Goal: Register for event/course

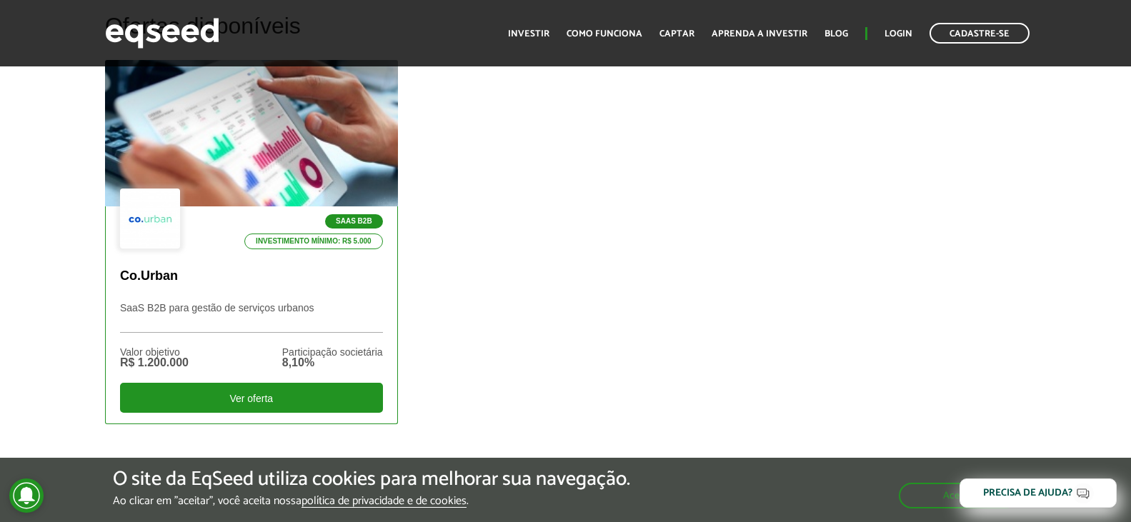
scroll to position [429, 0]
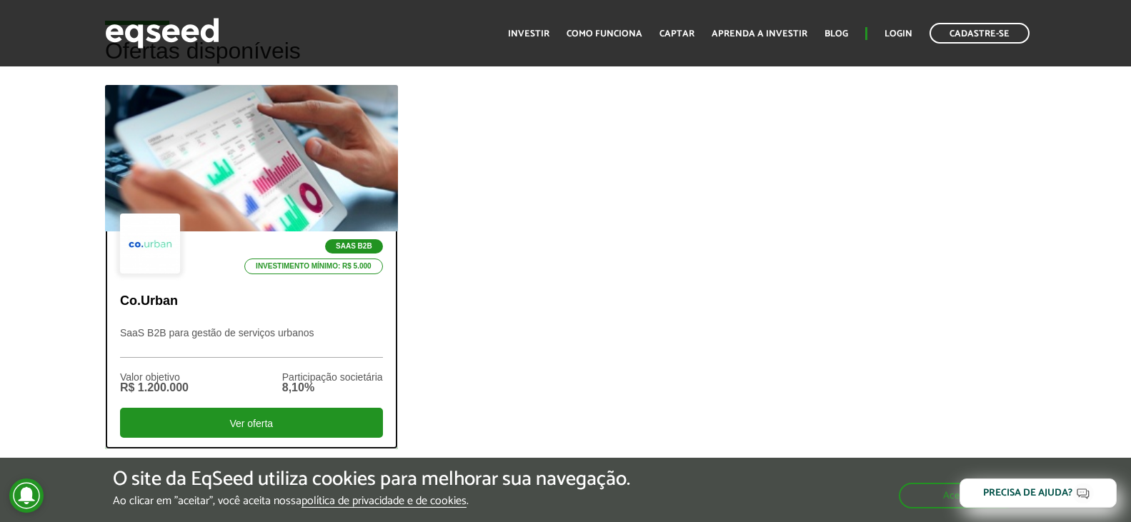
click at [259, 200] on div at bounding box center [251, 159] width 351 height 176
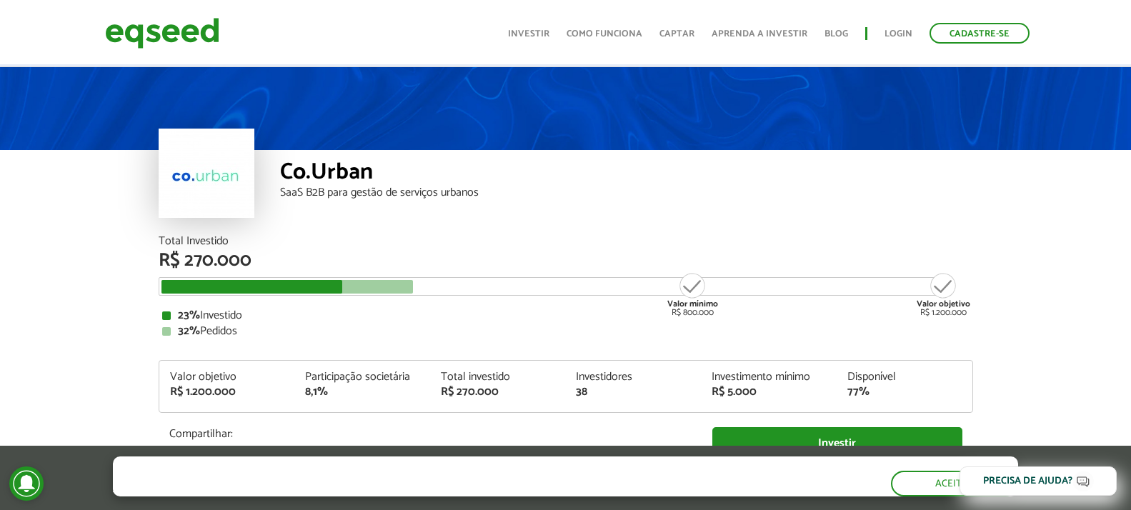
scroll to position [71, 0]
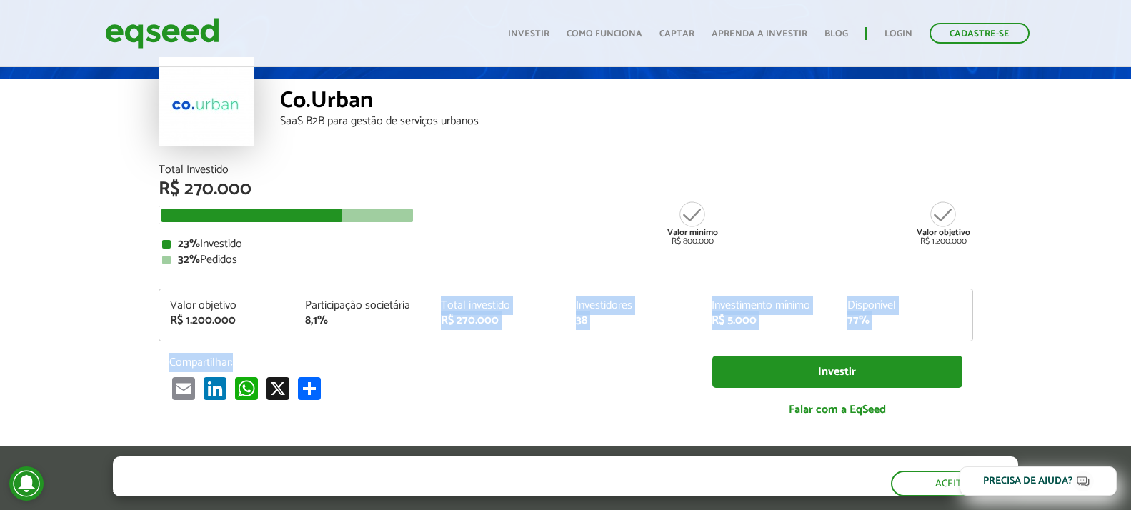
drag, startPoint x: 433, startPoint y: 309, endPoint x: 520, endPoint y: 369, distance: 105.8
click at [520, 369] on div "Total Investido R$ 270.000 Valor mínimo R$ 800.000 Valor objetivo R$ 1.200.000 …" at bounding box center [566, 297] width 814 height 267
click at [519, 367] on p "Compartilhar:" at bounding box center [430, 363] width 522 height 14
click at [435, 342] on div "Total Investido R$ 270.000 Valor mínimo R$ 800.000 Valor objetivo R$ 1.200.000 …" at bounding box center [566, 297] width 814 height 267
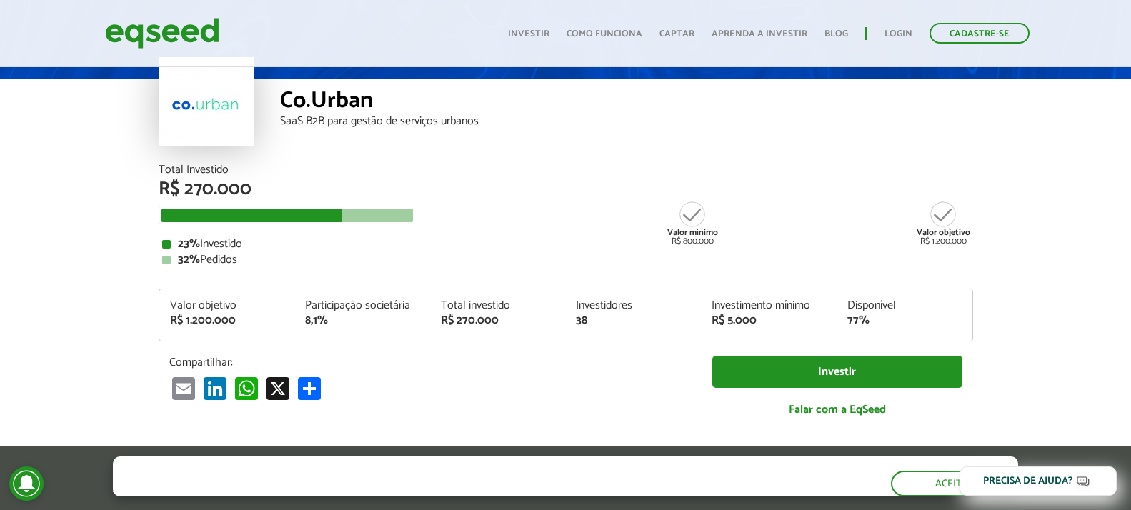
click at [230, 246] on div "23% Investido" at bounding box center [565, 244] width 807 height 11
drag, startPoint x: 713, startPoint y: 304, endPoint x: 892, endPoint y: 321, distance: 179.4
click at [892, 321] on div "Valor objetivo R$ 1.200.000 Participação societária 8,1% Total investido R$ 270…" at bounding box center [565, 320] width 813 height 41
click at [702, 319] on div "Investimento mínimo R$ 5.000" at bounding box center [769, 313] width 136 height 26
drag, startPoint x: 575, startPoint y: 302, endPoint x: 611, endPoint y: 334, distance: 47.6
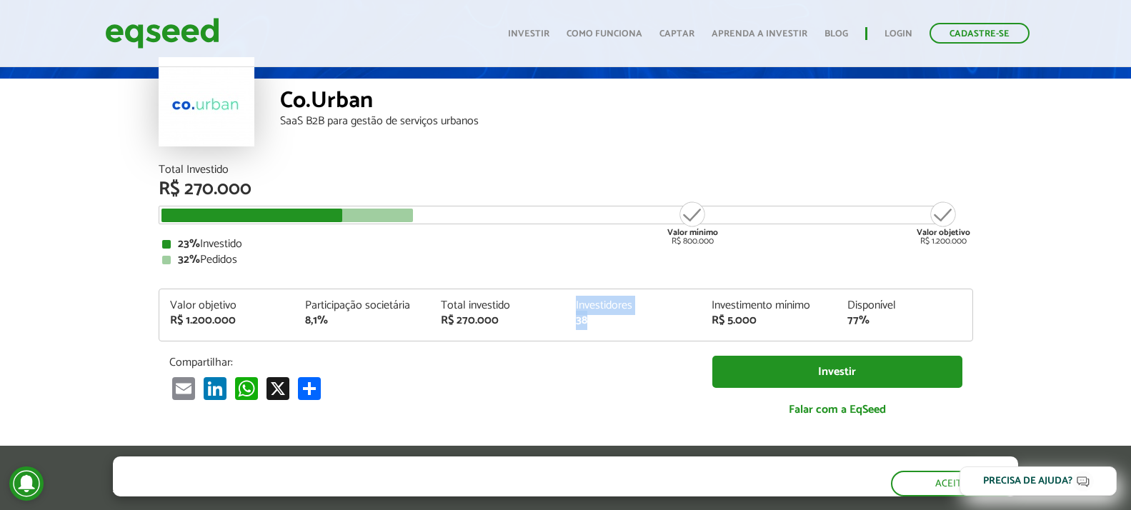
click at [611, 334] on div "Valor objetivo R$ 1.200.000 Participação societária 8,1% Total investido R$ 270…" at bounding box center [565, 320] width 813 height 41
drag, startPoint x: 442, startPoint y: 309, endPoint x: 499, endPoint y: 339, distance: 63.9
click at [499, 339] on div "Valor objetivo R$ 1.200.000 Participação societária 8,1% Total investido R$ 270…" at bounding box center [565, 320] width 813 height 41
click at [453, 242] on div "23% Investido" at bounding box center [565, 244] width 807 height 11
click at [413, 153] on div "Co.Urban SaaS B2B para gestão de serviços urbanos" at bounding box center [626, 122] width 693 height 86
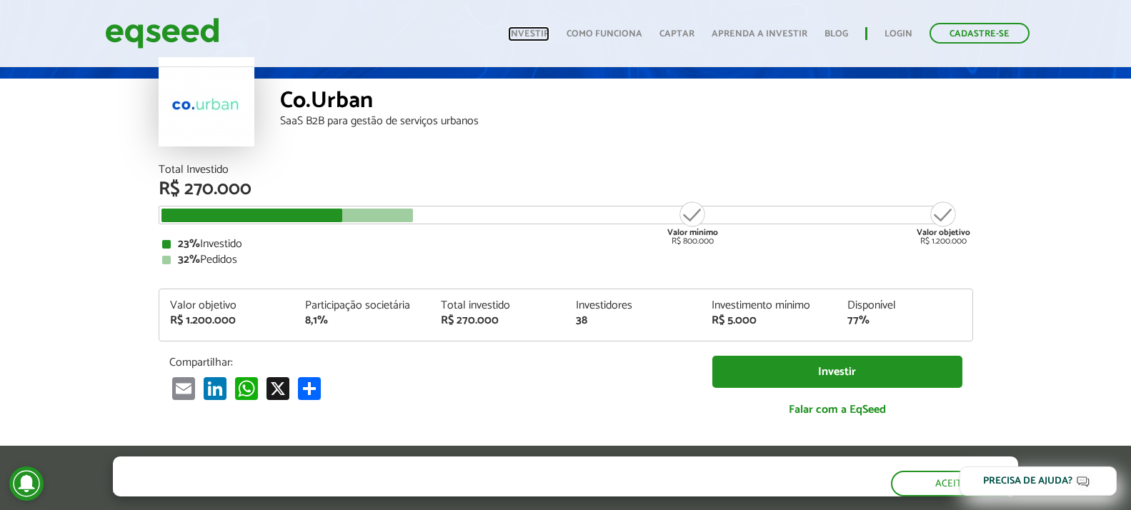
click at [546, 35] on link "Investir" at bounding box center [528, 33] width 41 height 9
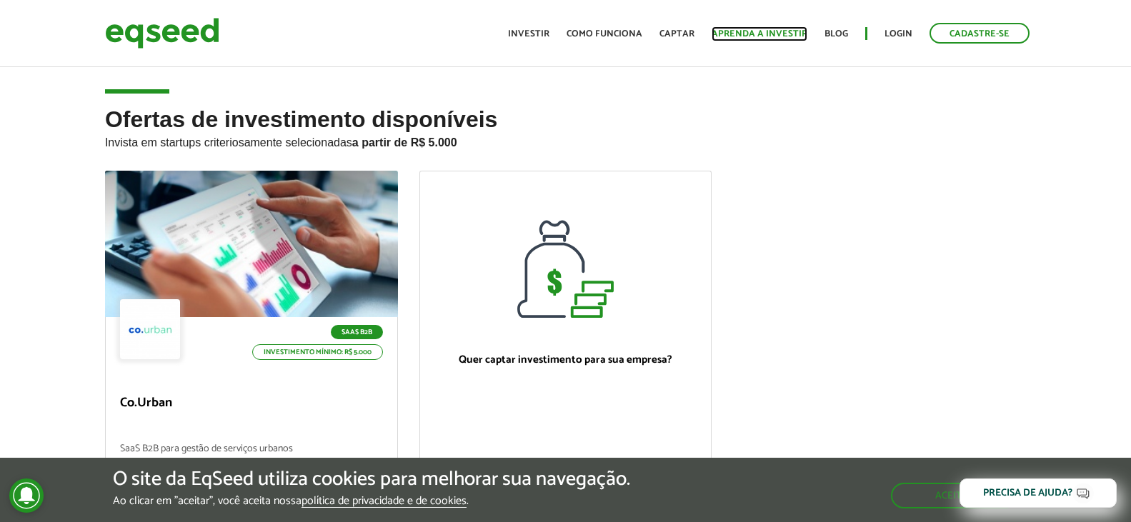
click at [741, 38] on link "Aprenda a investir" at bounding box center [760, 33] width 96 height 9
click at [744, 29] on link "Aprenda a investir" at bounding box center [760, 33] width 96 height 9
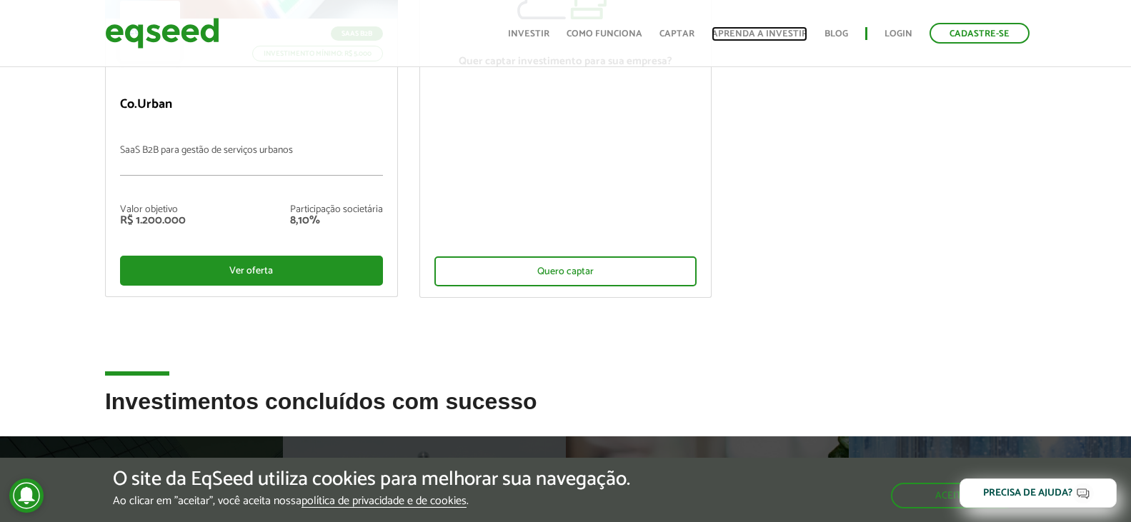
scroll to position [286, 0]
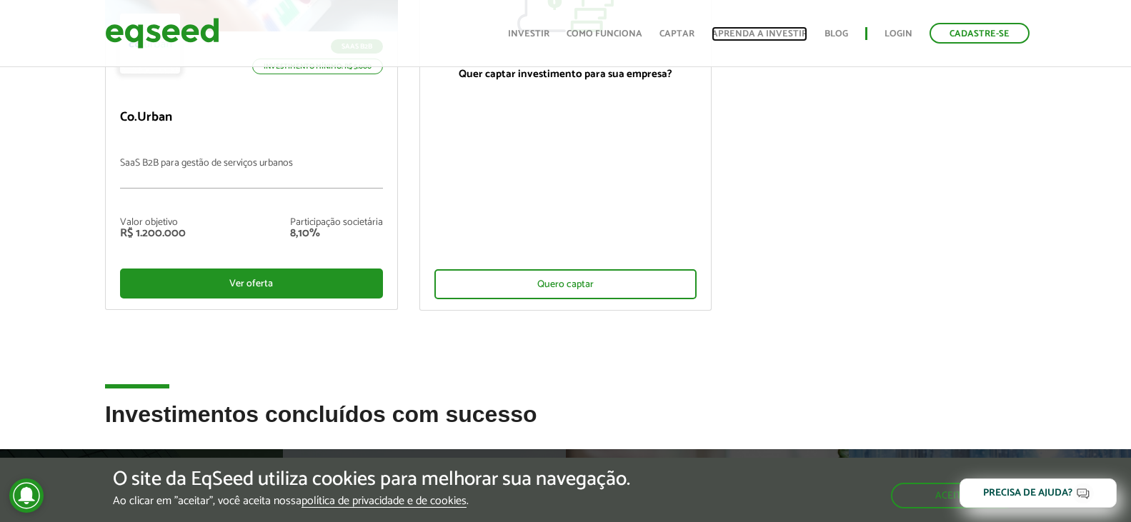
click at [759, 34] on link "Aprenda a investir" at bounding box center [760, 33] width 96 height 9
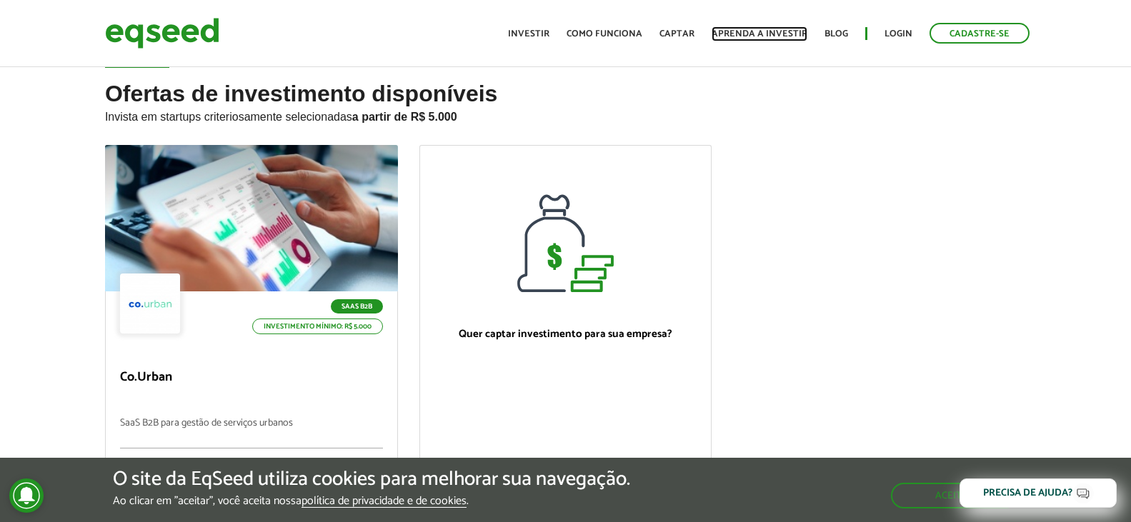
scroll to position [0, 0]
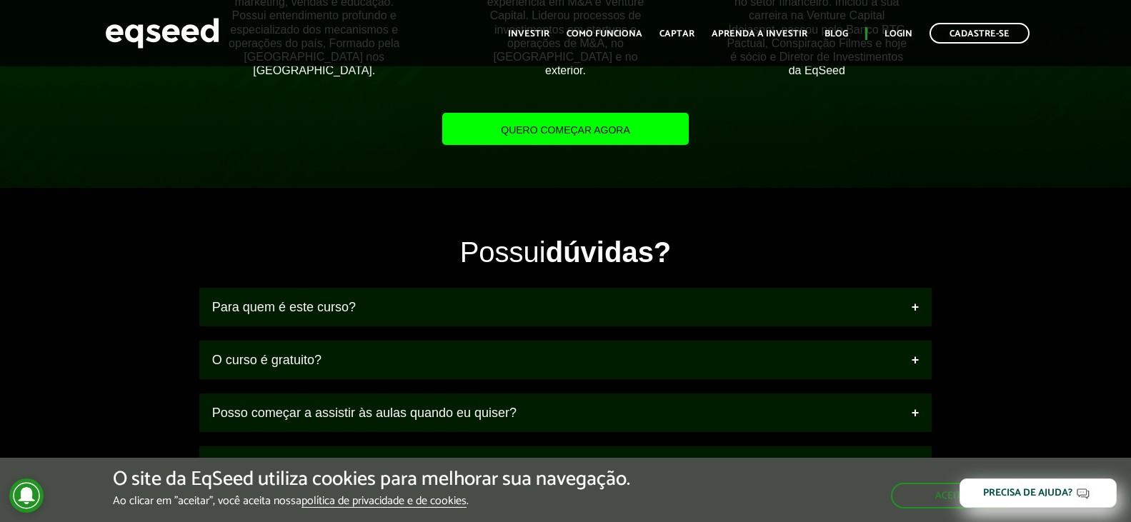
scroll to position [1500, 0]
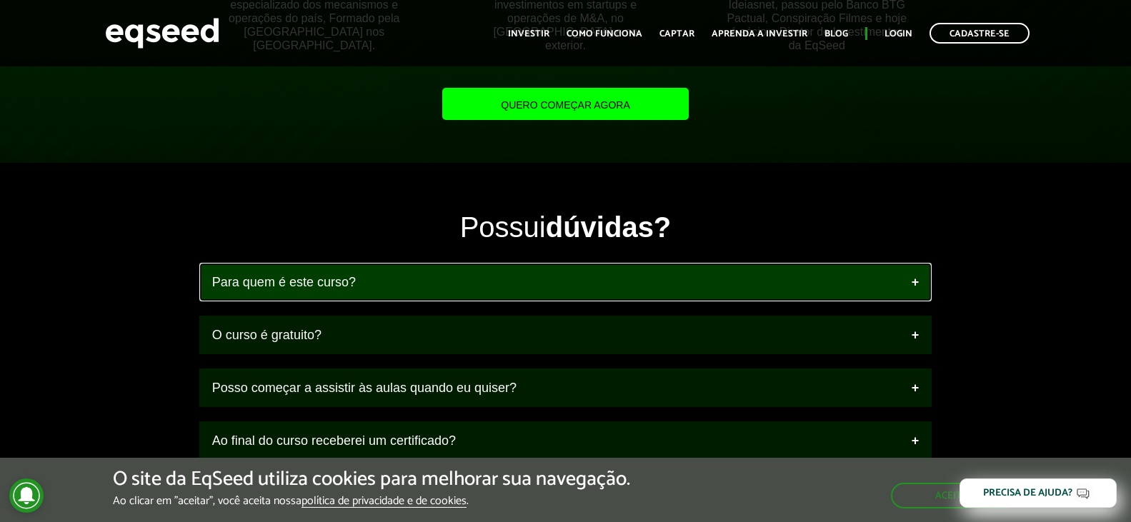
click at [769, 289] on link "Para quem é este curso?" at bounding box center [565, 282] width 732 height 39
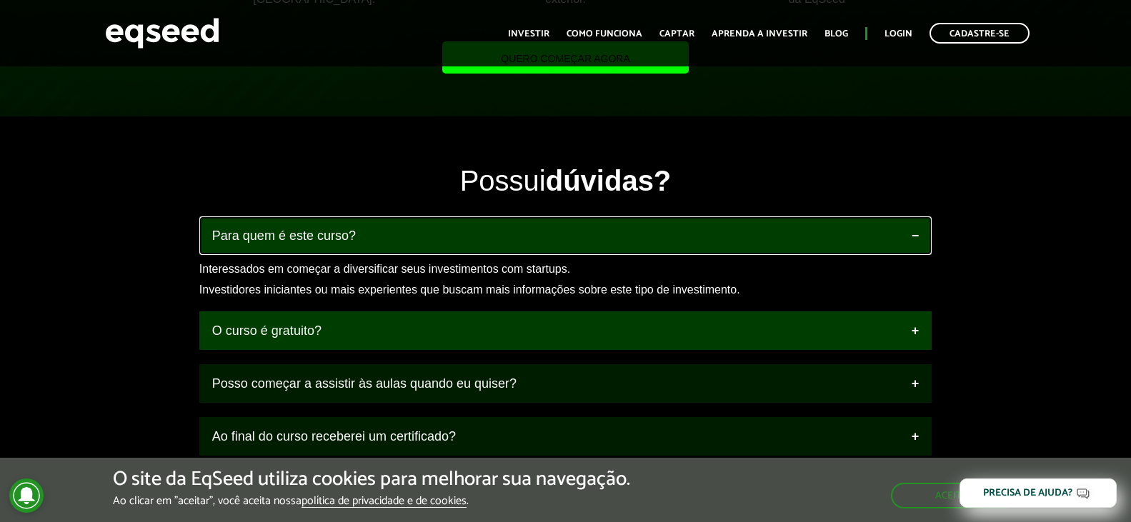
scroll to position [1572, 0]
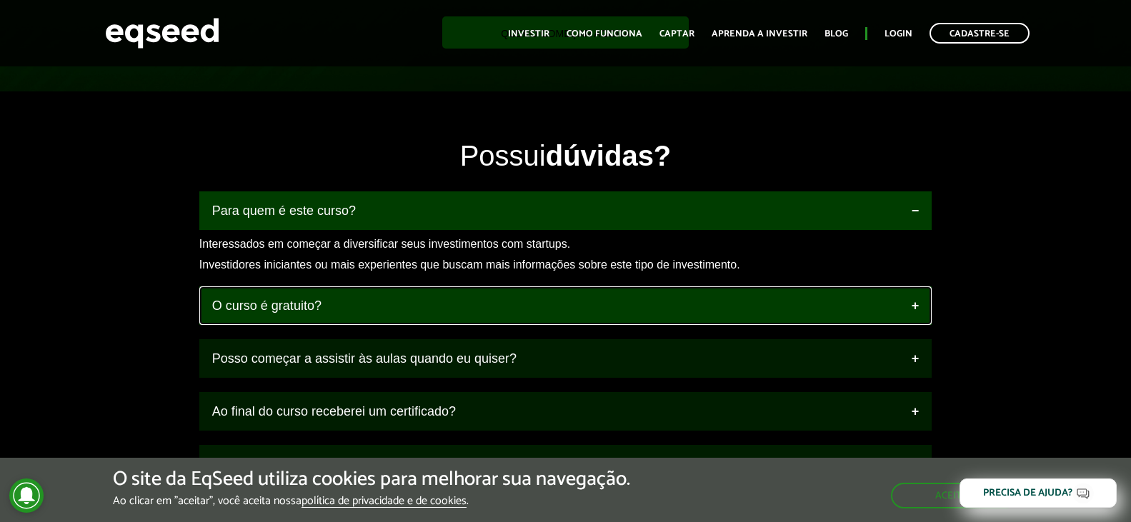
click at [472, 314] on link "O curso é gratuito?" at bounding box center [565, 305] width 732 height 39
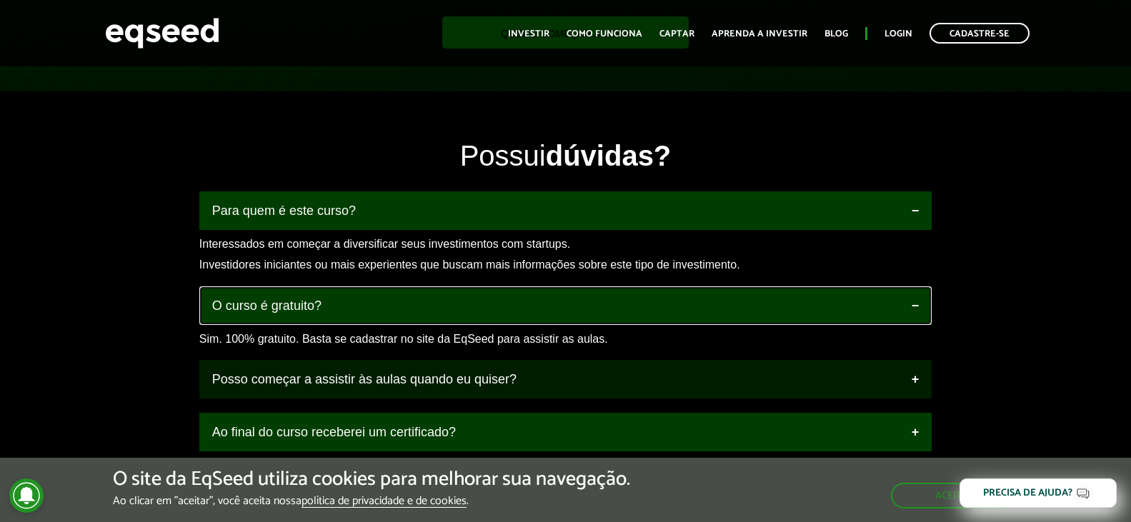
scroll to position [1643, 0]
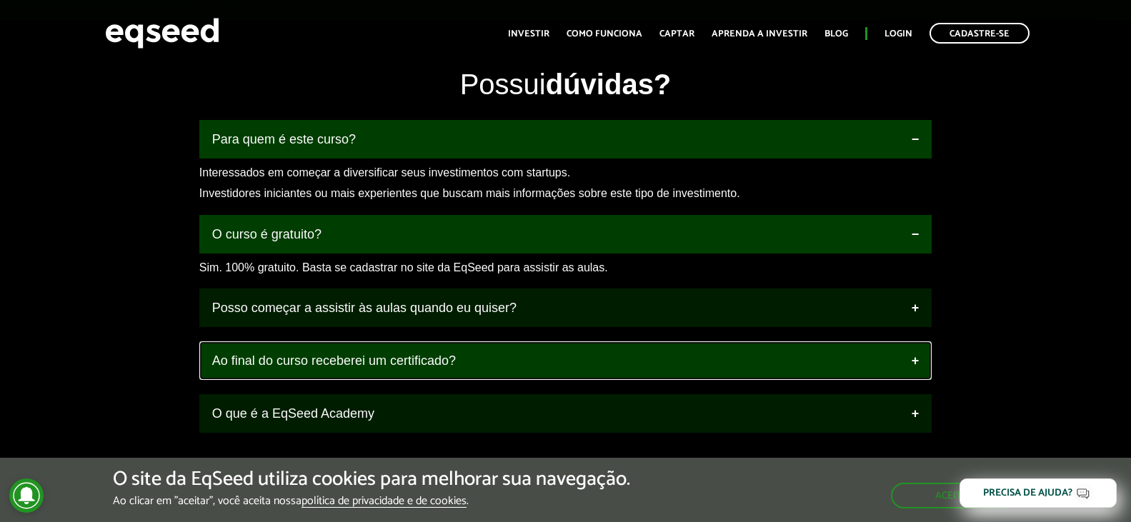
click at [512, 361] on link "Ao final do curso receberei um certificado?" at bounding box center [565, 360] width 732 height 39
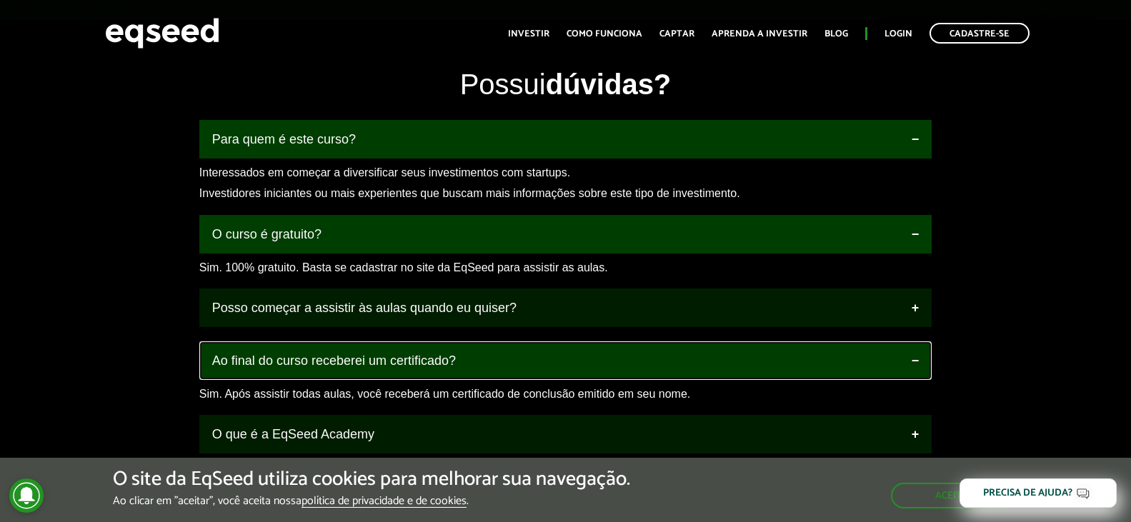
click at [512, 361] on link "Ao final do curso receberei um certificado?" at bounding box center [565, 360] width 732 height 39
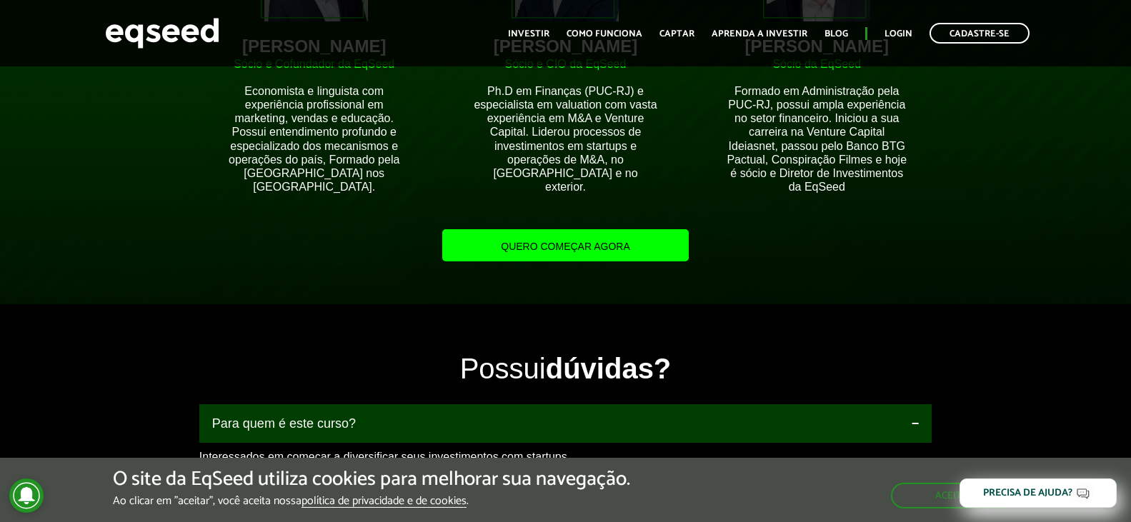
scroll to position [1357, 0]
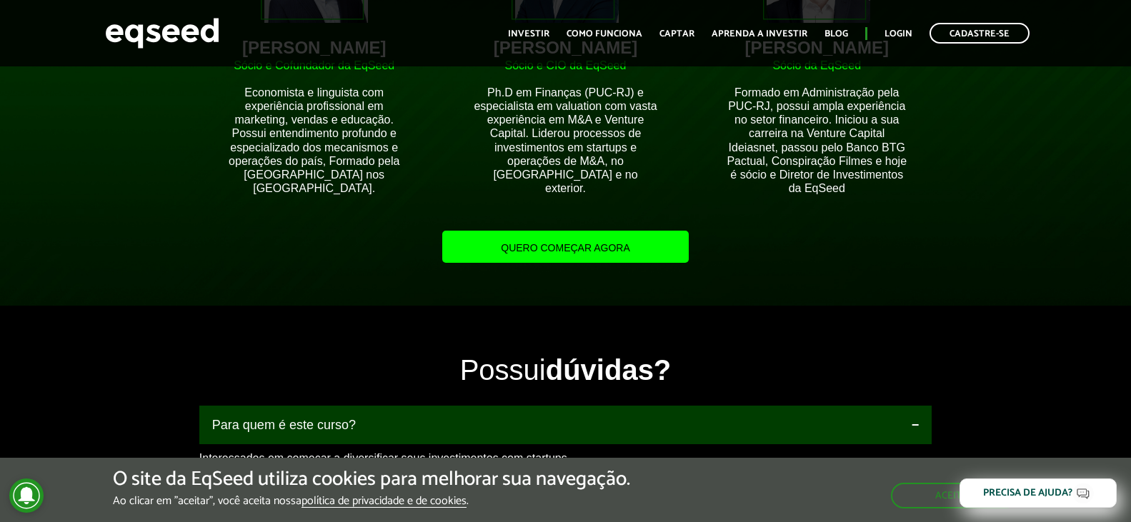
click at [541, 243] on link "Quero começar agora" at bounding box center [565, 247] width 246 height 32
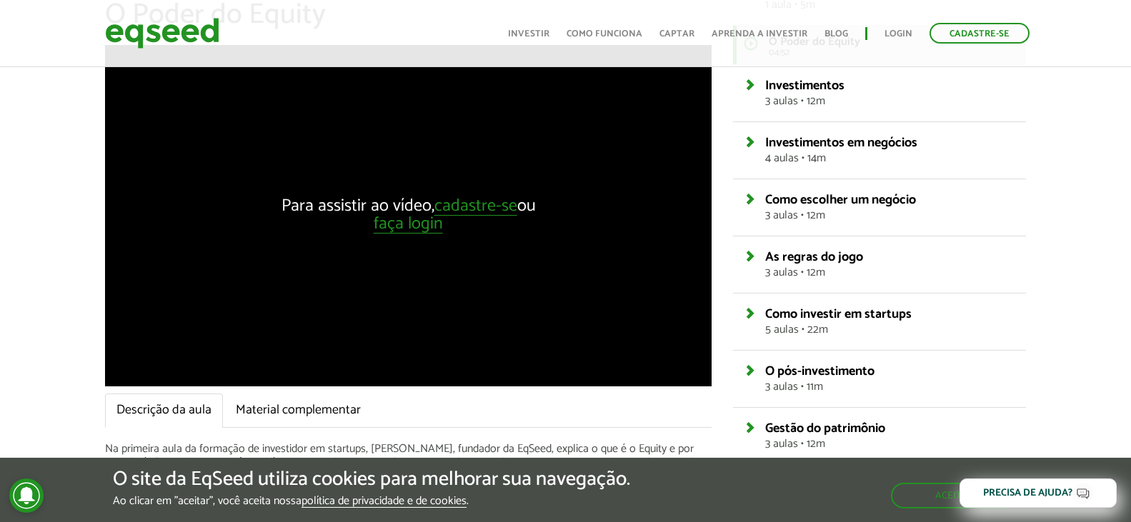
scroll to position [214, 0]
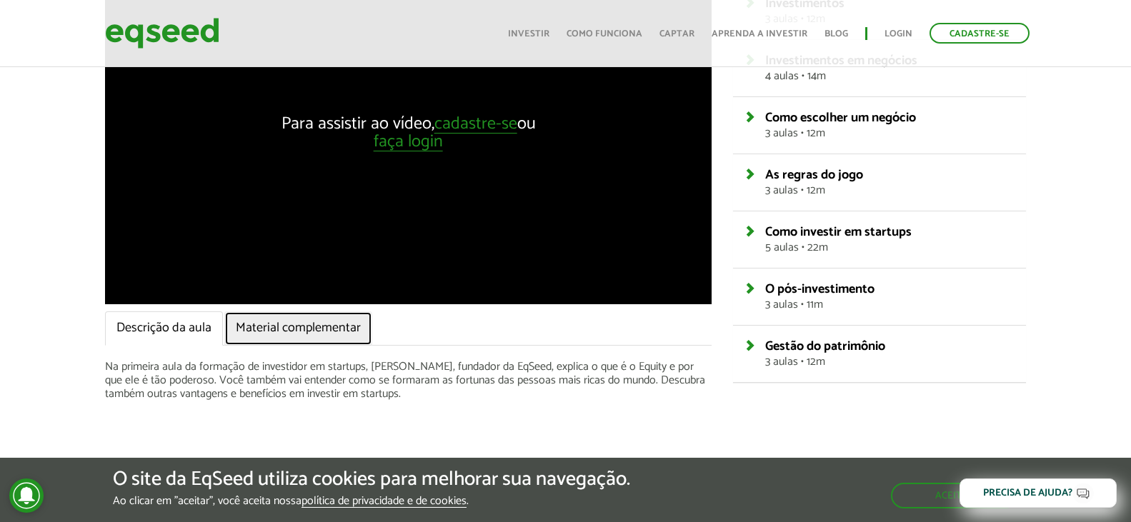
click at [254, 344] on link "Material complementar" at bounding box center [298, 328] width 148 height 34
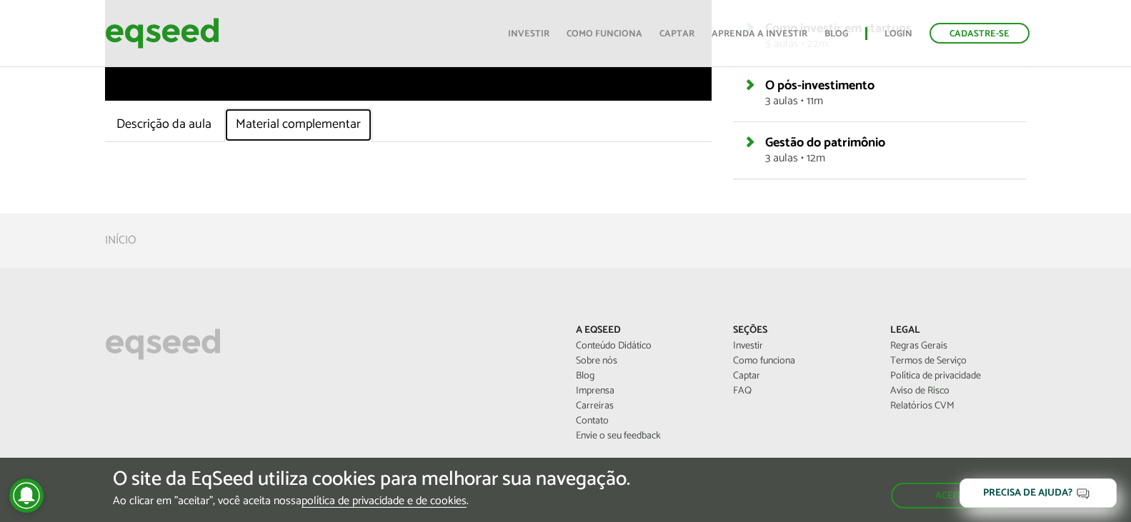
scroll to position [429, 0]
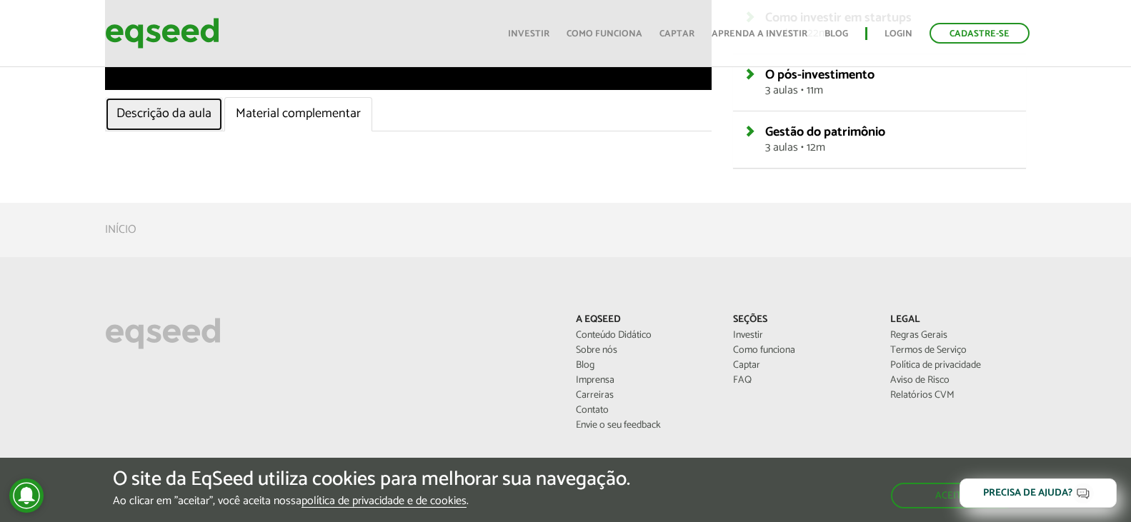
click at [186, 110] on link "Descrição da aula" at bounding box center [164, 114] width 118 height 34
